Goal: Obtain resource: Download file/media

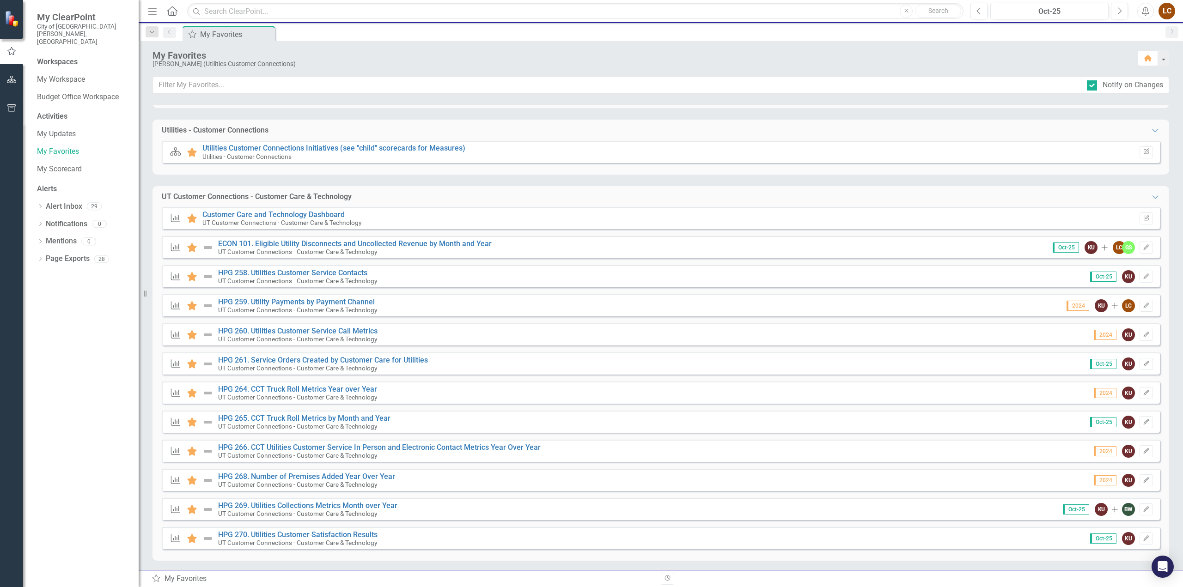
scroll to position [217, 0]
click at [274, 267] on link "HPG 258. Utilities Customer Service Contacts" at bounding box center [292, 270] width 149 height 9
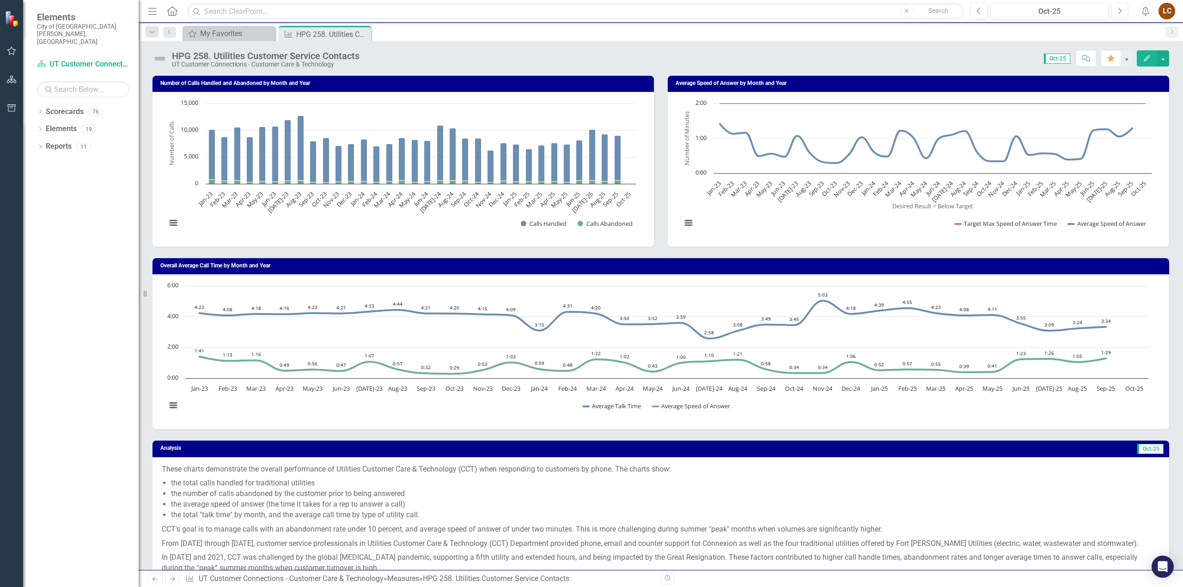
click at [146, 243] on div "Number of Calls Handled and Abandoned by Month and Year Chart Bar chart with 2 …" at bounding box center [403, 155] width 515 height 183
click at [236, 29] on div "My Favorites" at bounding box center [230, 34] width 61 height 12
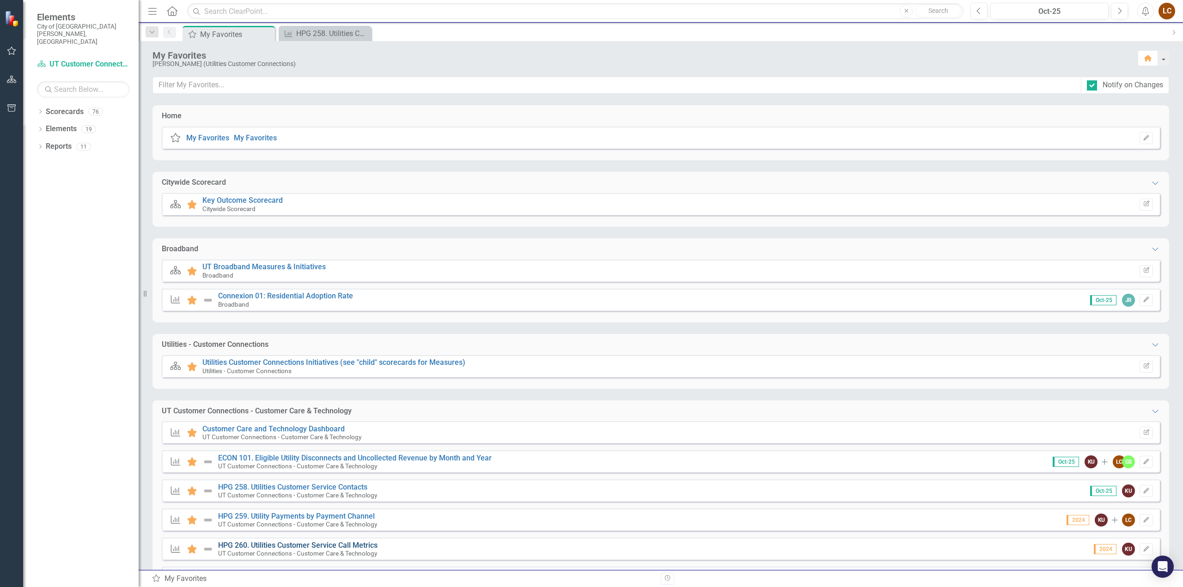
click at [270, 543] on link "HPG 260. Utilities Customer Service Call Metrics" at bounding box center [297, 545] width 159 height 9
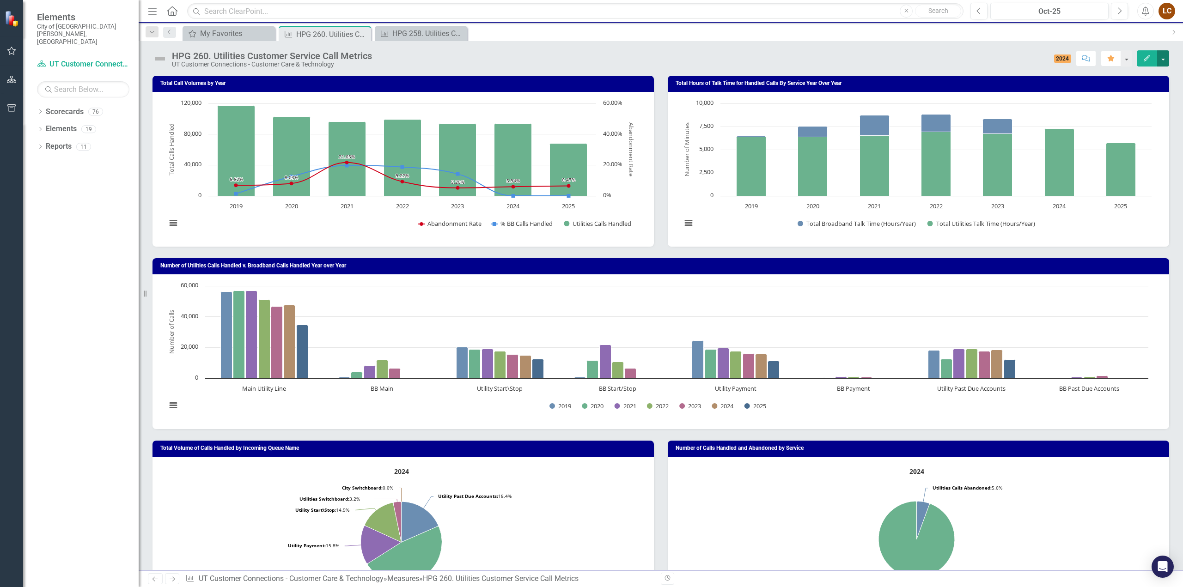
click at [1162, 58] on button "button" at bounding box center [1163, 58] width 12 height 16
click at [1119, 128] on link "PDF Export to PDF" at bounding box center [1123, 129] width 90 height 17
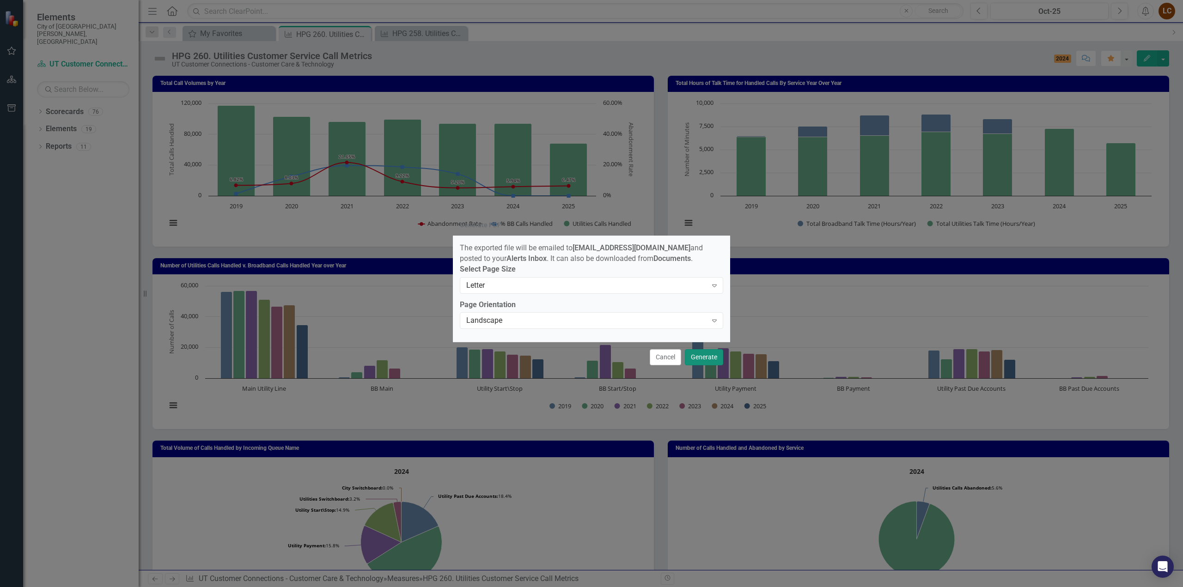
click at [703, 359] on button "Generate" at bounding box center [704, 357] width 38 height 16
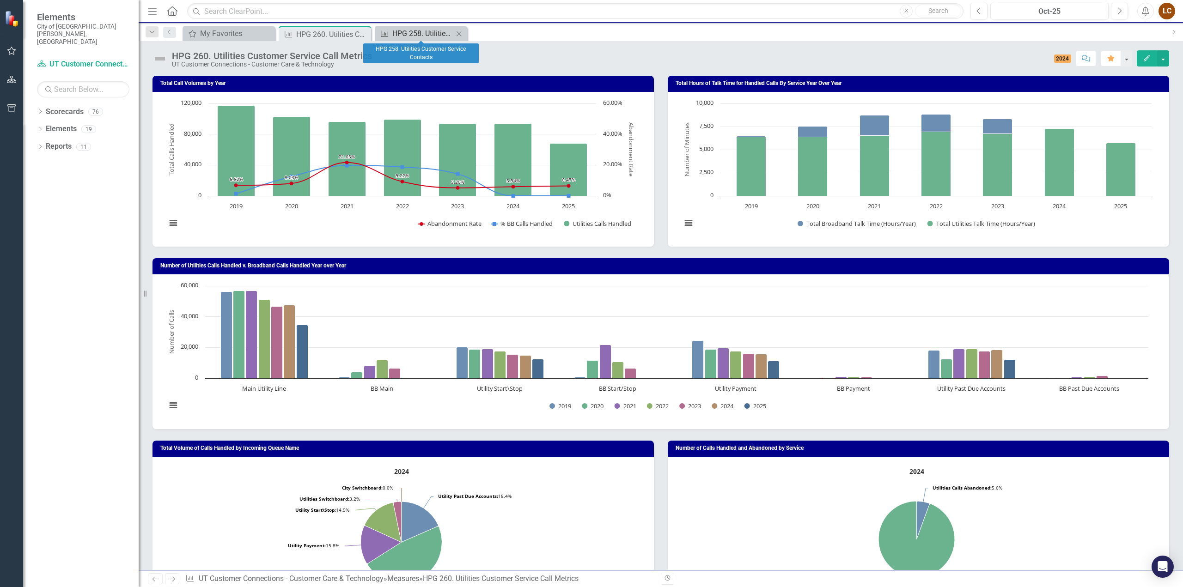
click at [402, 36] on div "HPG 258. Utilities Customer Service Contacts" at bounding box center [422, 34] width 61 height 12
